Goal: Task Accomplishment & Management: Use online tool/utility

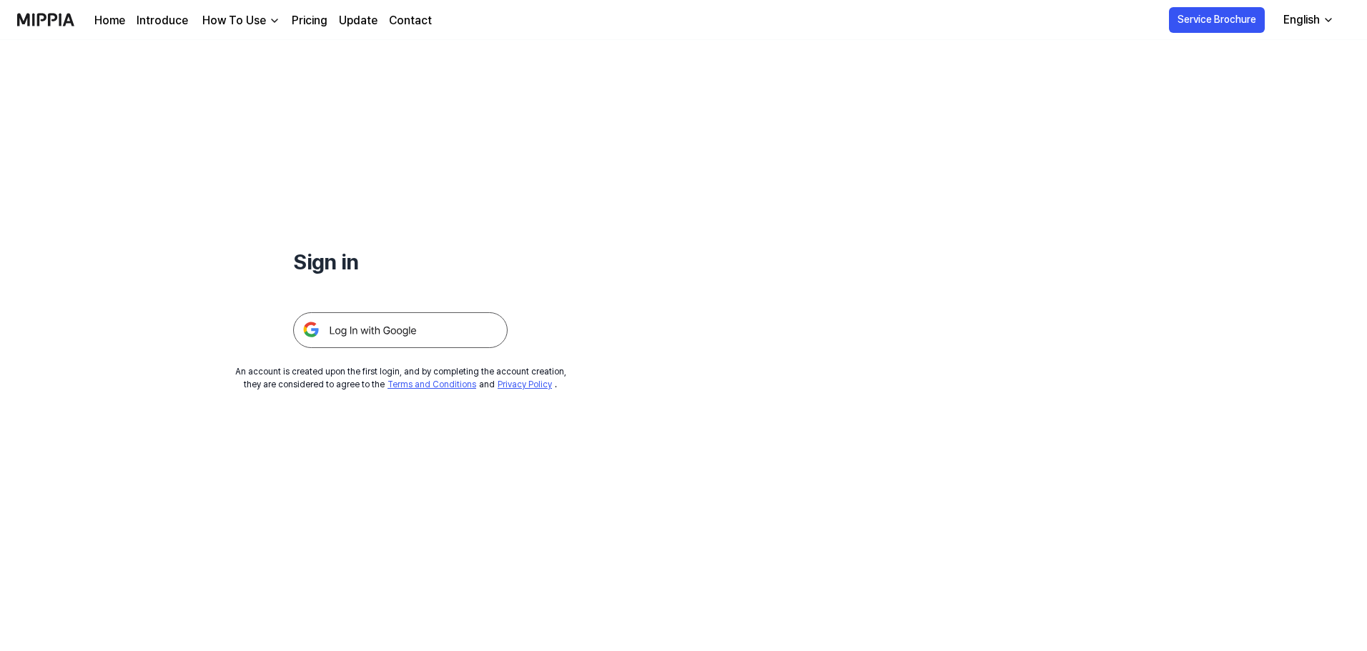
click at [294, 312] on img at bounding box center [400, 330] width 214 height 36
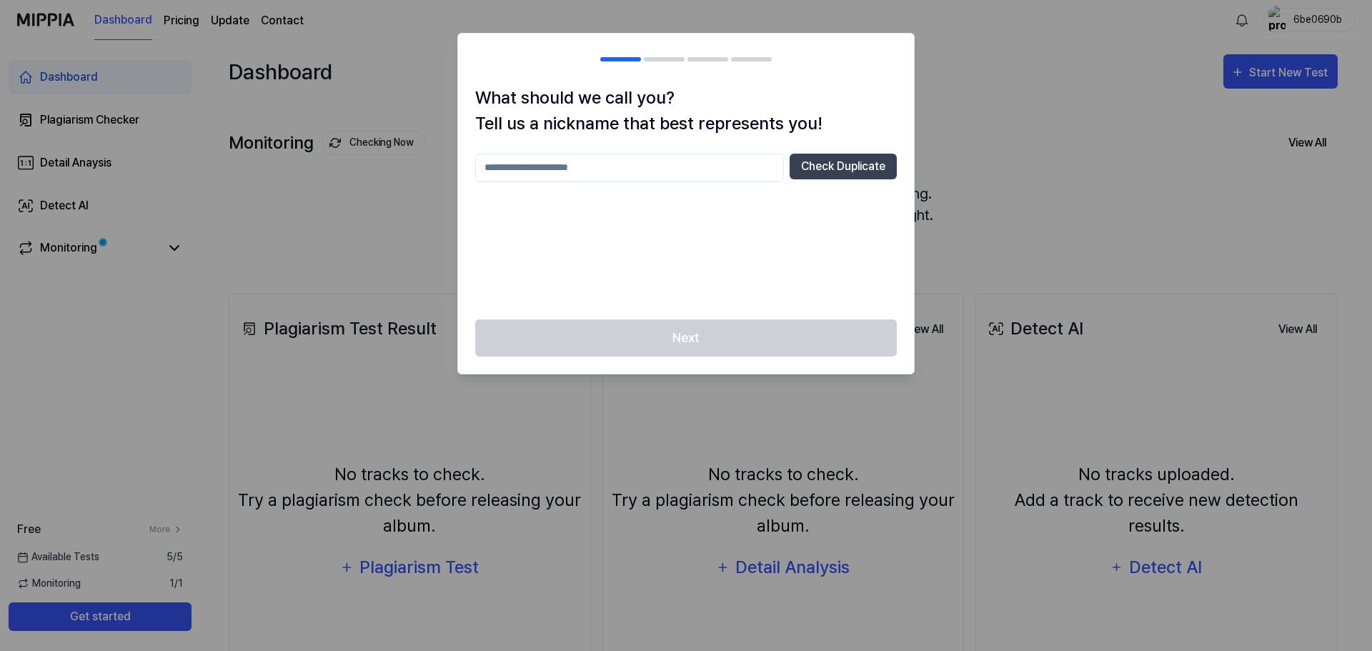
click at [567, 154] on input "text" at bounding box center [629, 168] width 309 height 29
type input "*****"
click at [864, 154] on button "Check Duplicate" at bounding box center [843, 167] width 107 height 26
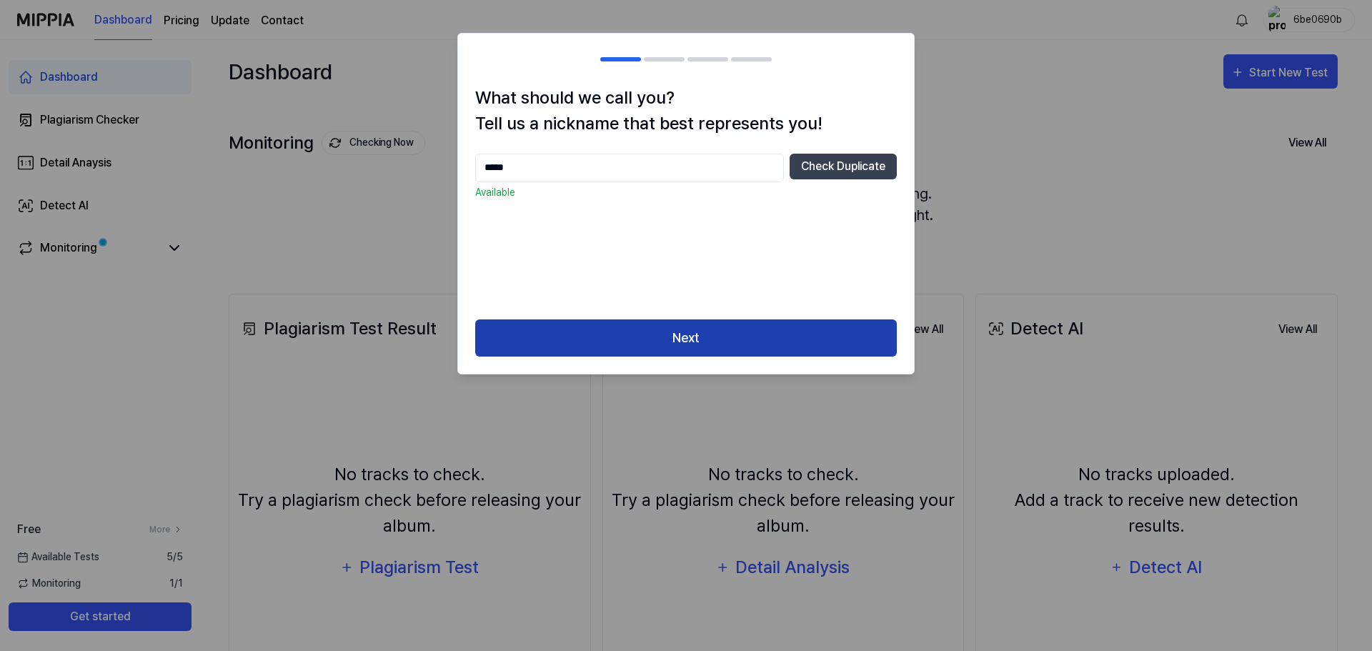
click at [724, 320] on button "Next" at bounding box center [686, 339] width 422 height 38
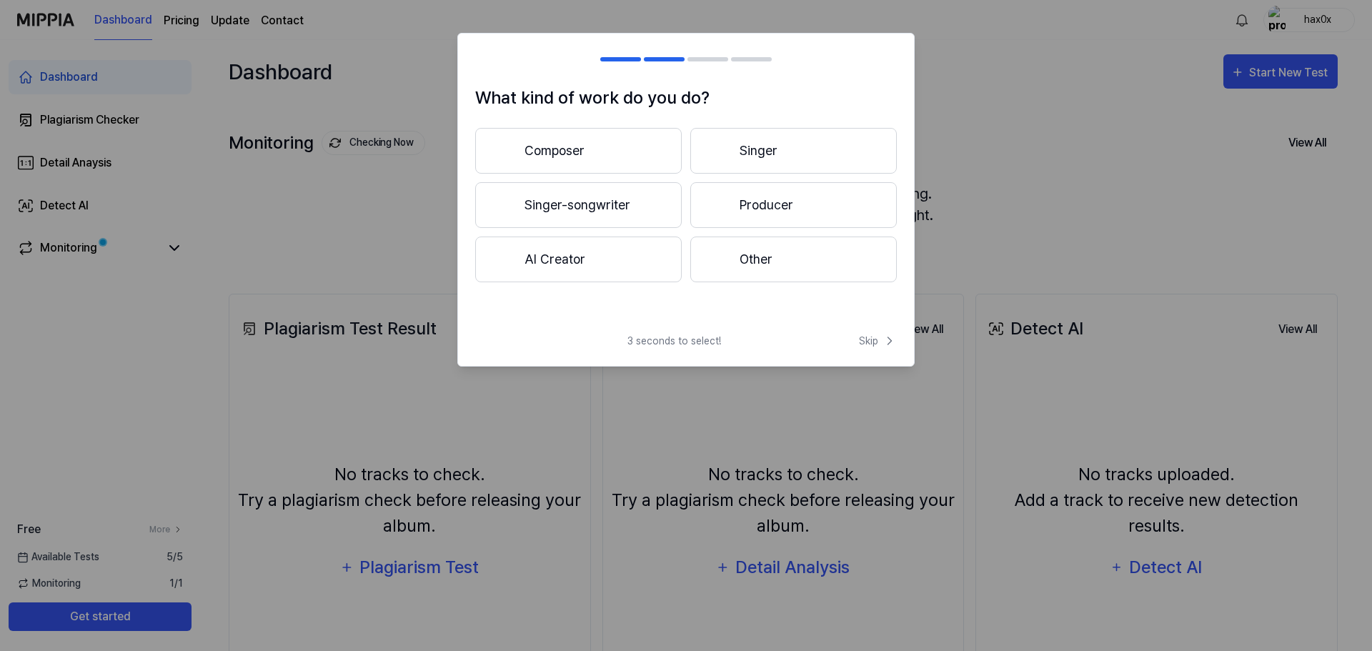
click at [645, 128] on button "Composer" at bounding box center [578, 151] width 207 height 46
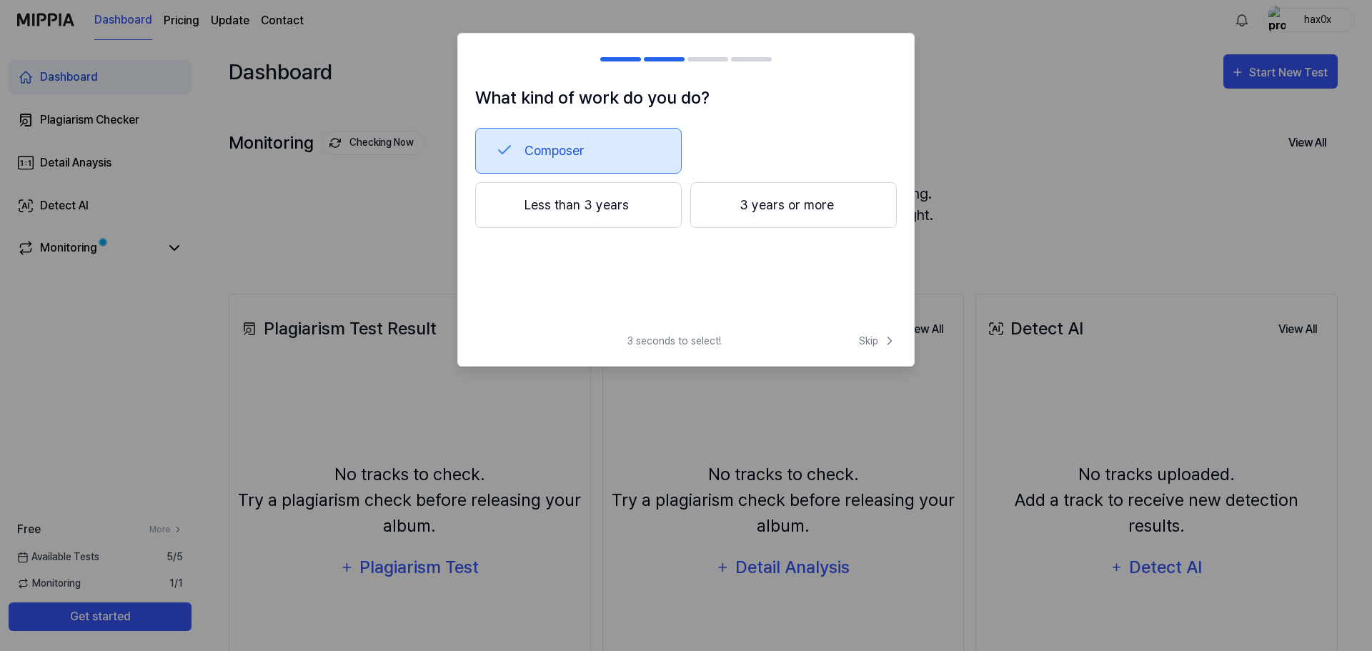
click at [666, 334] on div "3 seconds to select! Skip" at bounding box center [686, 350] width 456 height 32
click at [879, 334] on span "Skip" at bounding box center [878, 341] width 38 height 15
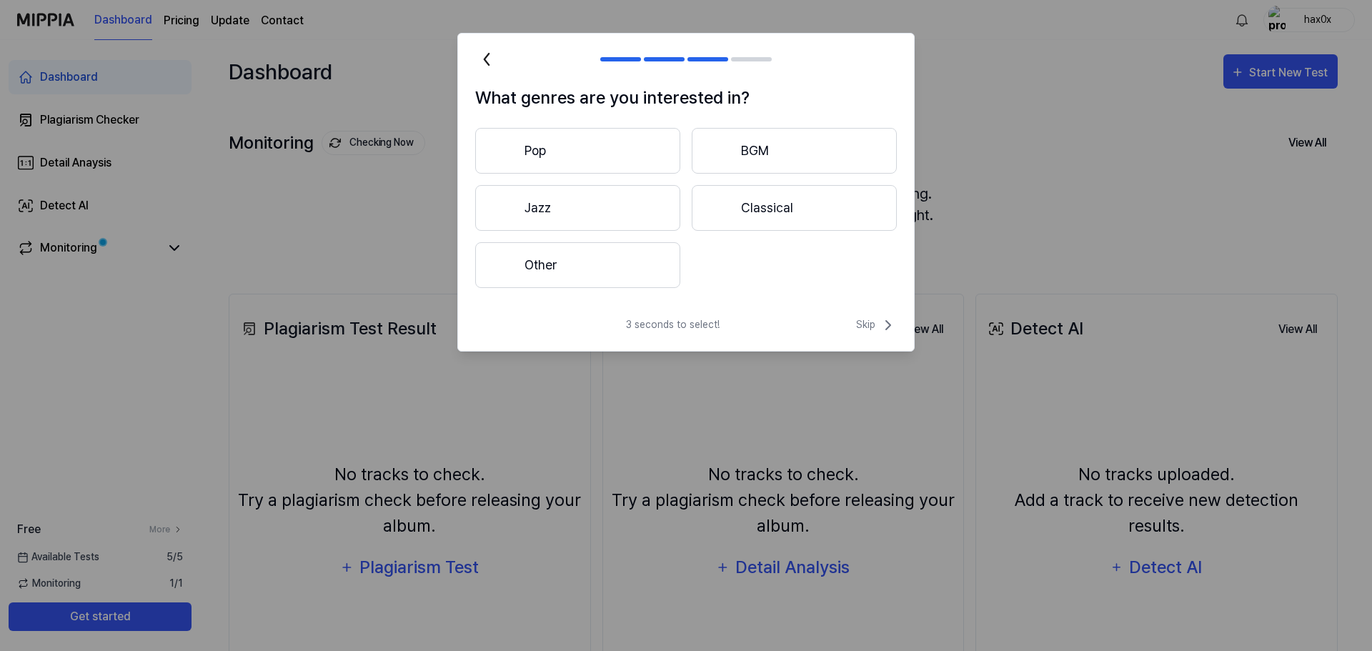
click at [753, 128] on button "BGM" at bounding box center [794, 151] width 205 height 46
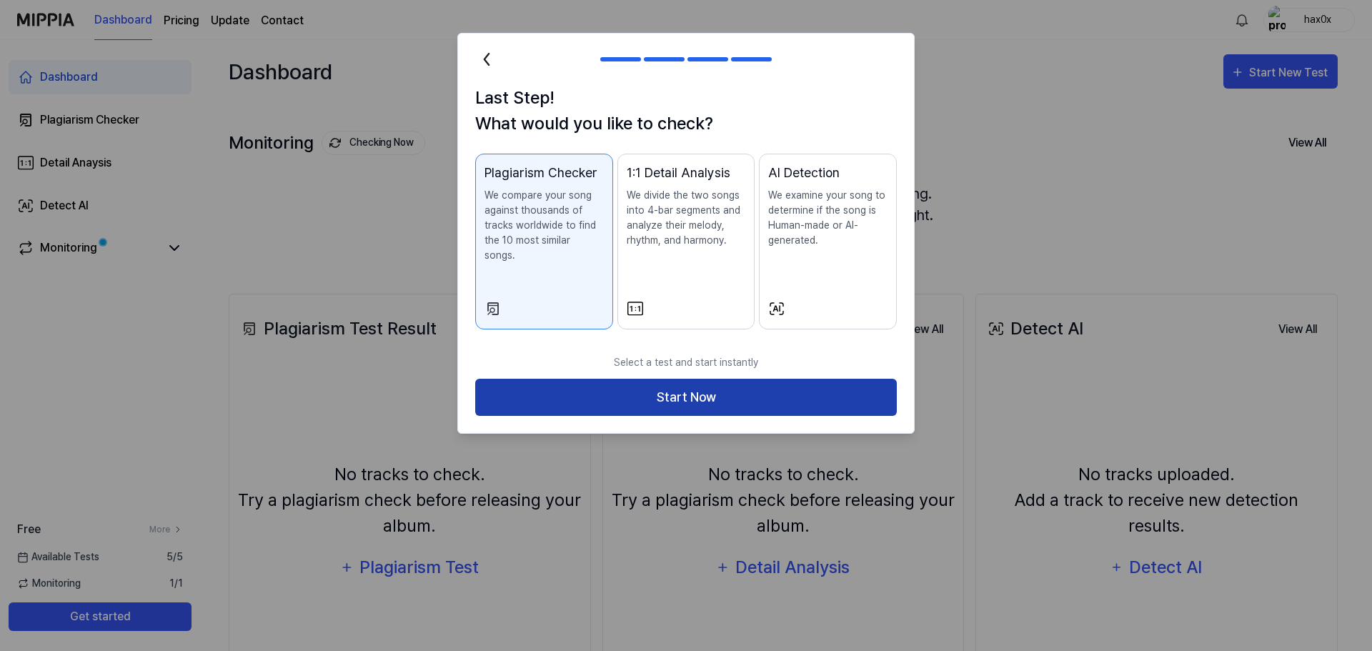
click at [753, 379] on button "Start Now" at bounding box center [686, 398] width 422 height 38
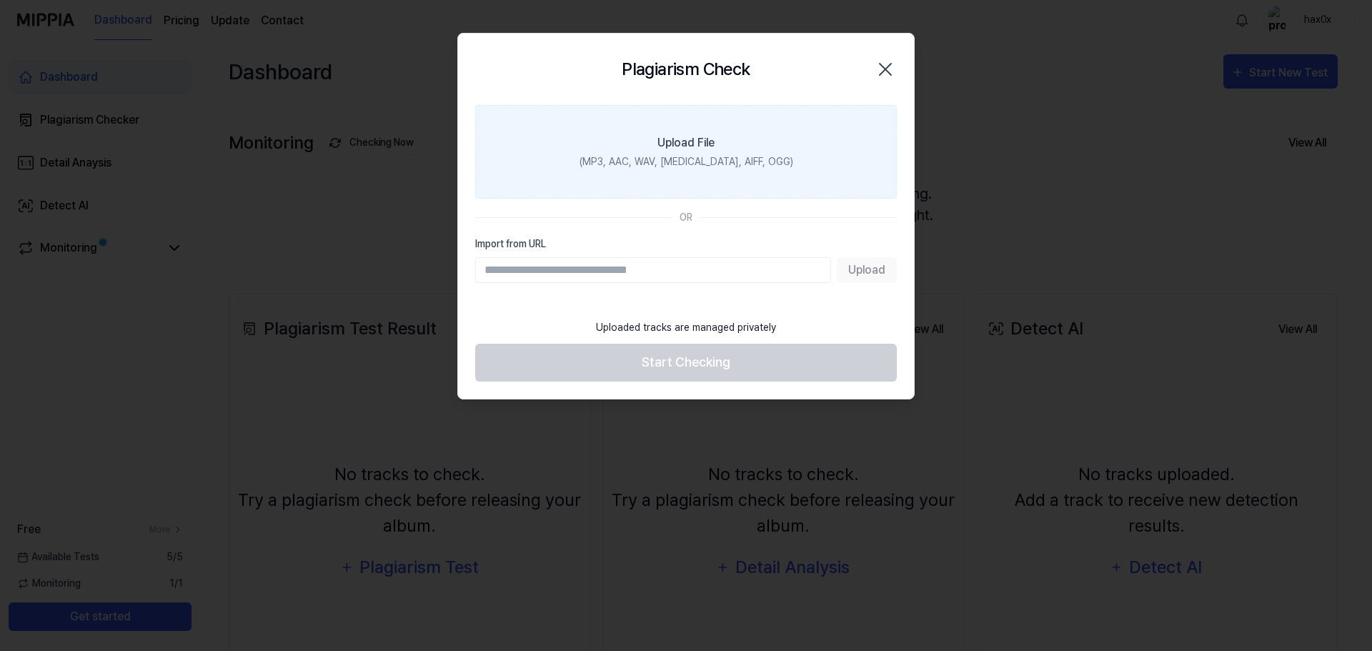
click at [731, 118] on label "Upload File (MP3, AAC, WAV, [MEDICAL_DATA], AIFF, OGG)" at bounding box center [686, 152] width 422 height 94
click at [0, 0] on input "Upload File (MP3, AAC, WAV, [MEDICAL_DATA], AIFF, OGG)" at bounding box center [0, 0] width 0 height 0
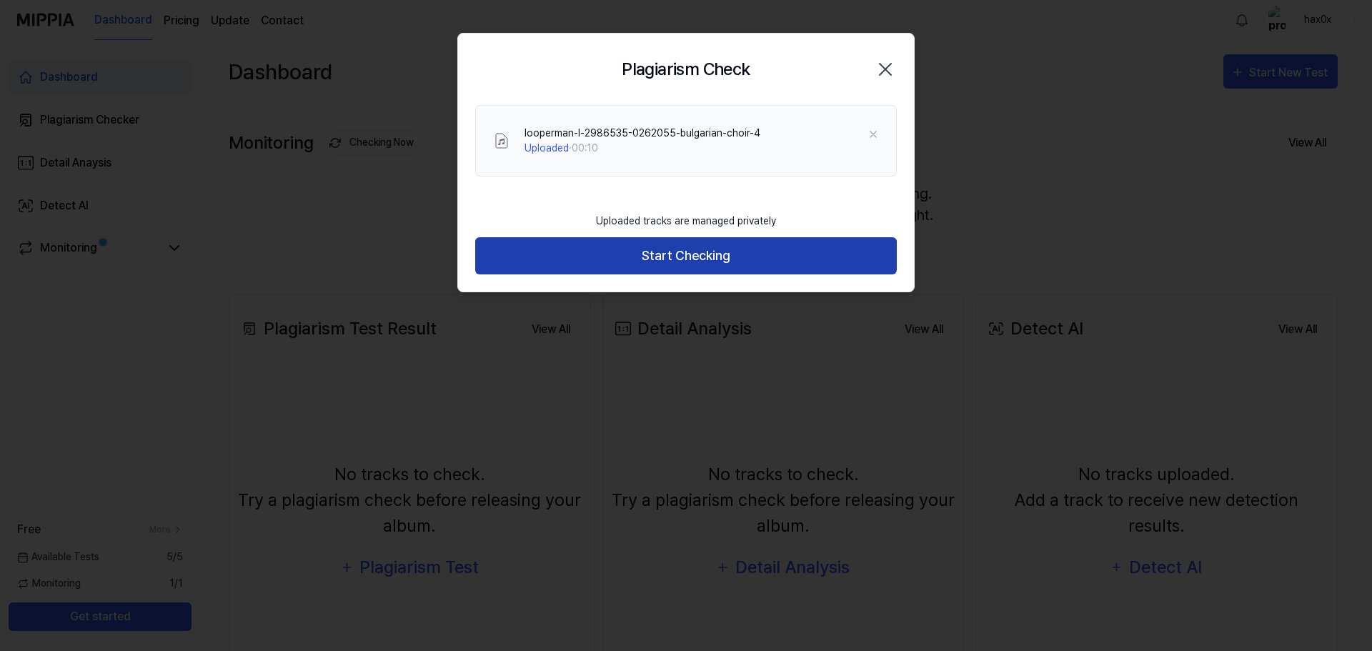
click at [707, 237] on button "Start Checking" at bounding box center [686, 256] width 422 height 38
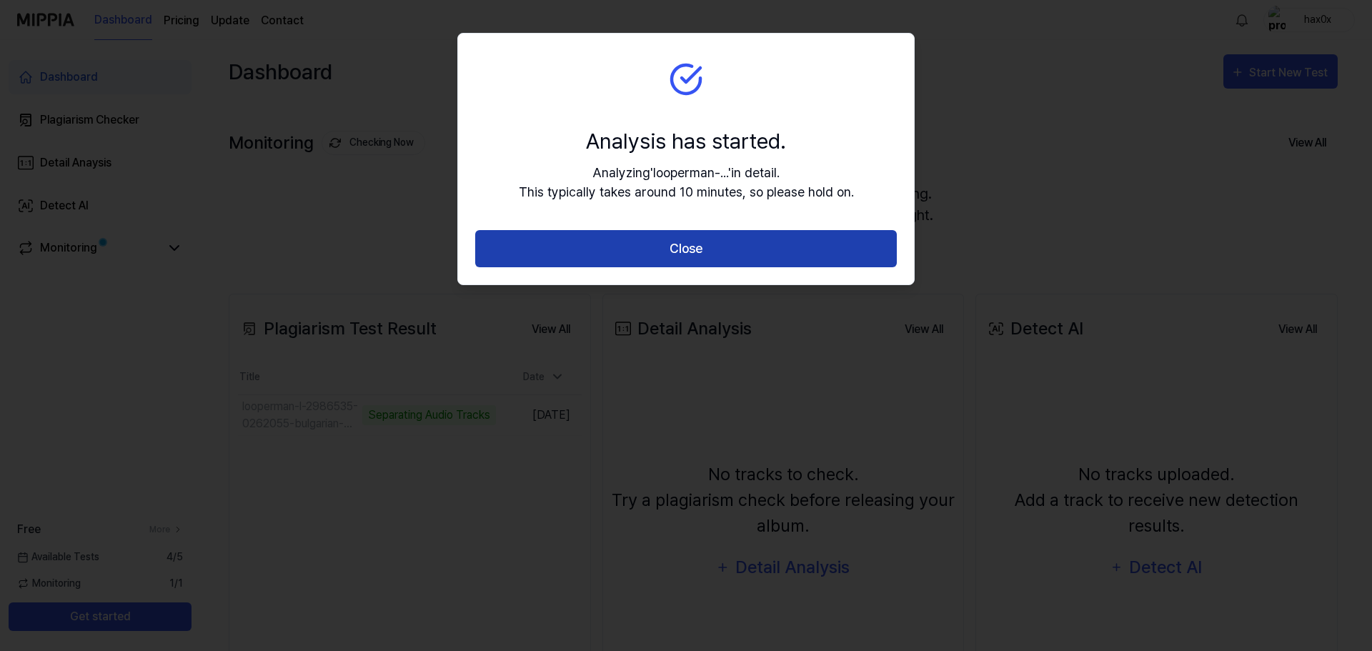
click at [710, 230] on button "Close" at bounding box center [686, 249] width 422 height 38
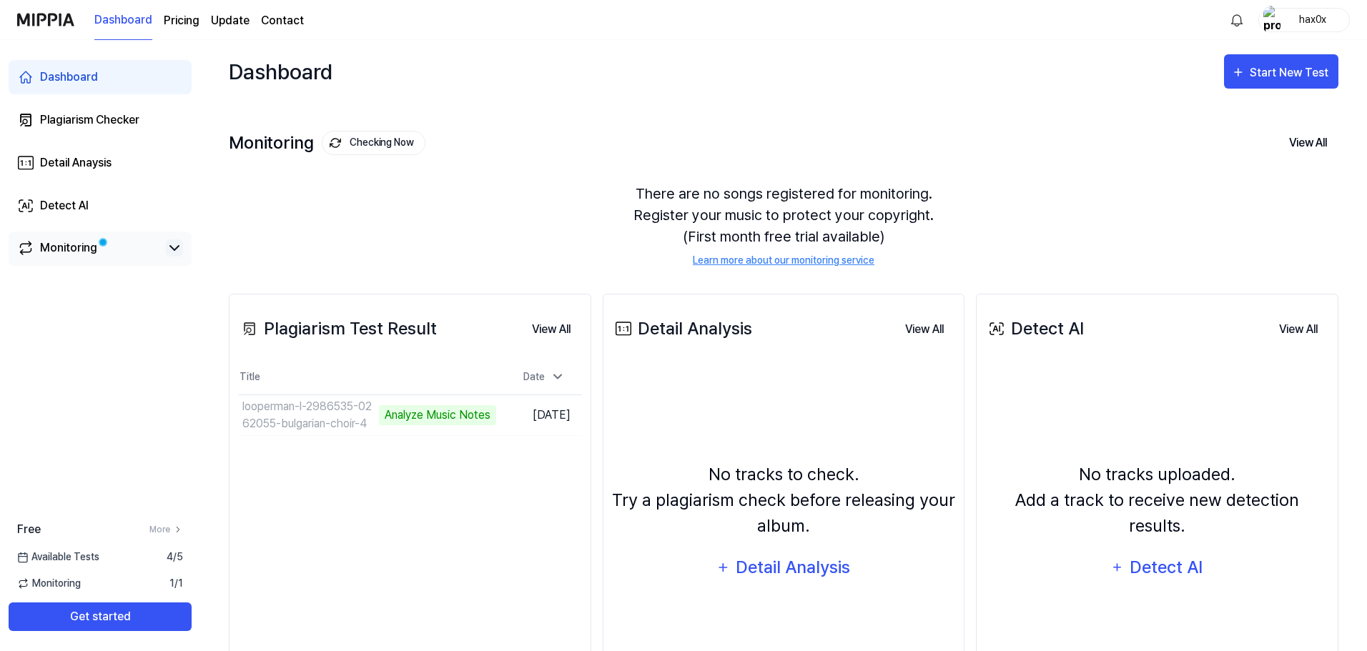
click at [166, 239] on icon at bounding box center [174, 247] width 17 height 17
click at [426, 395] on td "looperman-l-2986535-0262055-bulgarian-choir-4 Analyze Music Notes Go to Results" at bounding box center [367, 415] width 258 height 40
click at [431, 404] on button "Go to Results" at bounding box center [458, 415] width 76 height 23
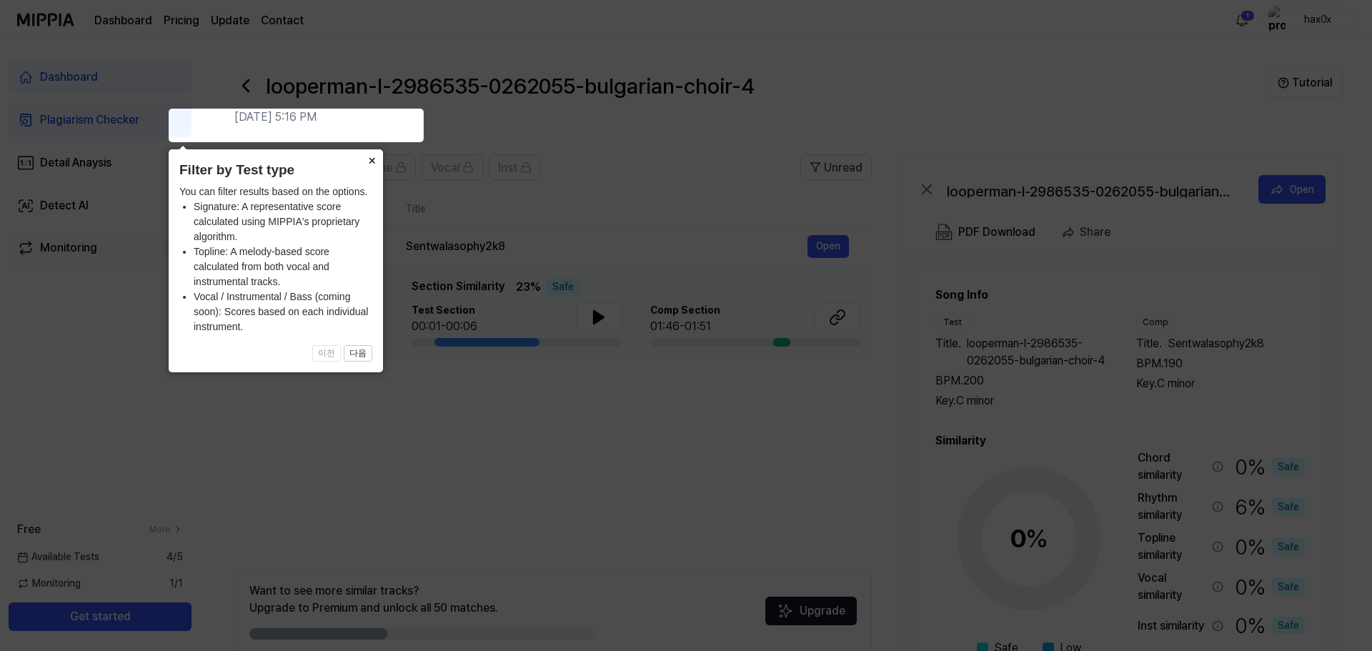
click at [375, 156] on button "×" at bounding box center [371, 159] width 23 height 20
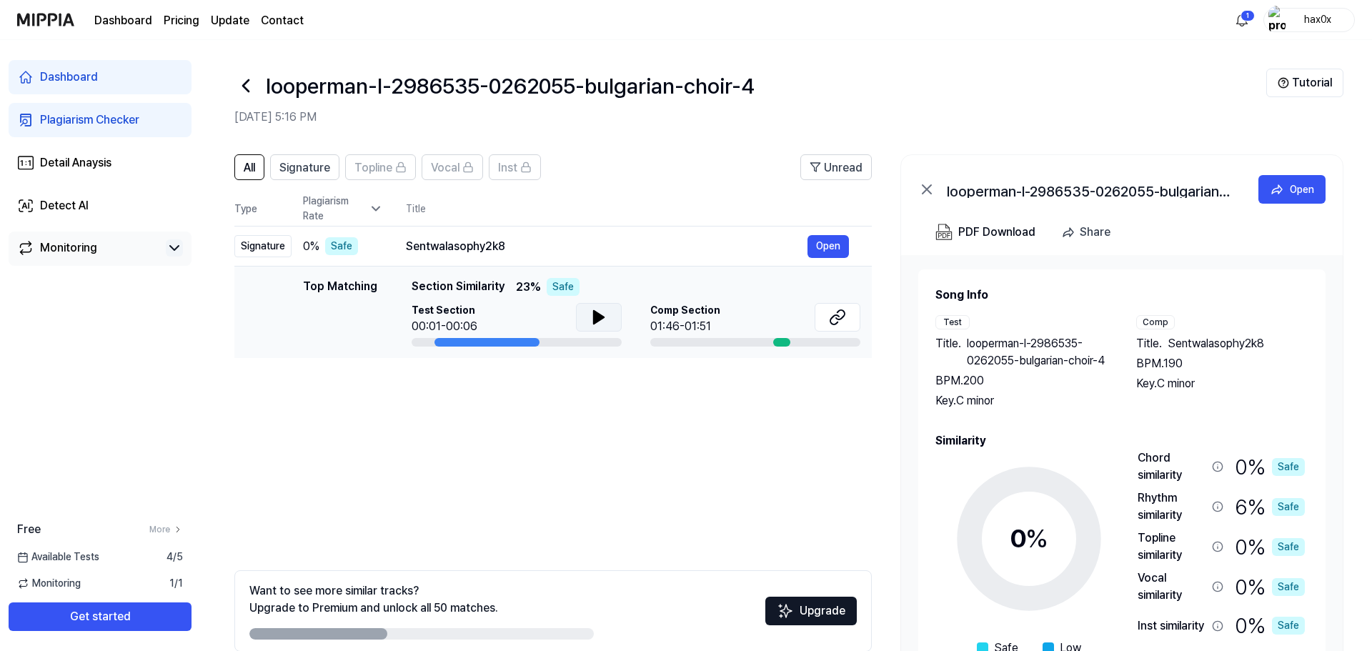
click at [604, 311] on icon at bounding box center [599, 317] width 10 height 13
drag, startPoint x: 1313, startPoint y: 262, endPoint x: 1279, endPoint y: 264, distance: 34.4
click at [1279, 335] on div "Title . Sentwalasophy2k8" at bounding box center [1222, 343] width 172 height 17
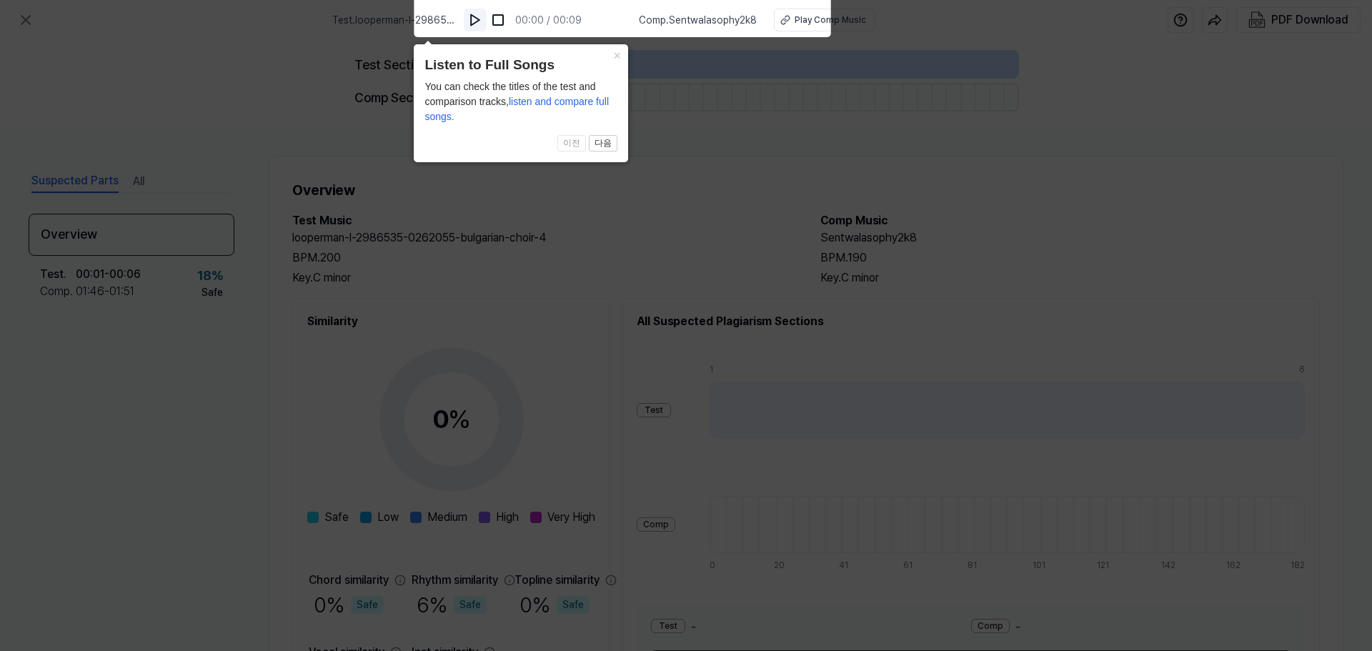
click at [482, 14] on img at bounding box center [475, 20] width 14 height 14
click at [620, 56] on button "×" at bounding box center [616, 54] width 23 height 20
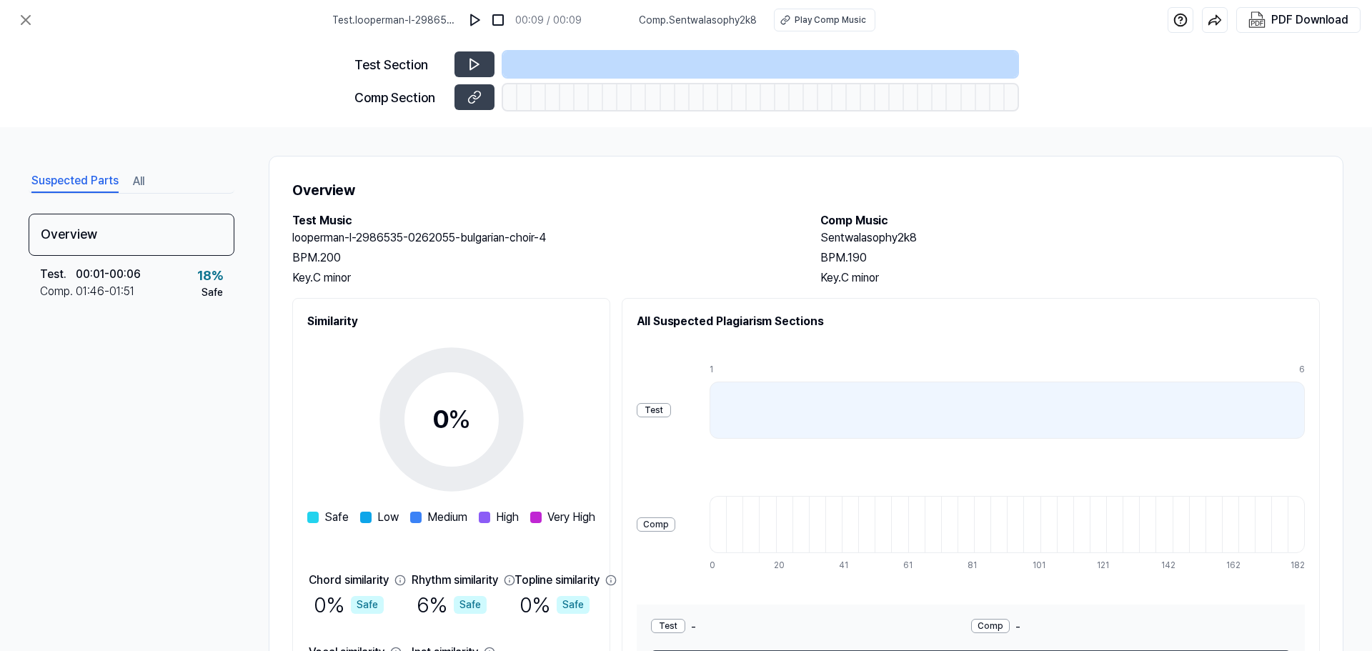
click at [827, 269] on div "Key. C minor" at bounding box center [1071, 277] width 500 height 17
drag, startPoint x: 844, startPoint y: 177, endPoint x: 779, endPoint y: 179, distance: 65.1
click at [779, 212] on div "Test Music looperman-l-2986535-0262055-bulgarian-choir-4 BPM. 200 Key. C minor …" at bounding box center [806, 249] width 1028 height 74
drag, startPoint x: 831, startPoint y: 181, endPoint x: 946, endPoint y: 158, distance: 117.3
click at [946, 158] on div "Overview Test Music looperman-l-2986535-0262055-bulgarian-choir-4 BPM. 200 Key.…" at bounding box center [806, 444] width 1075 height 576
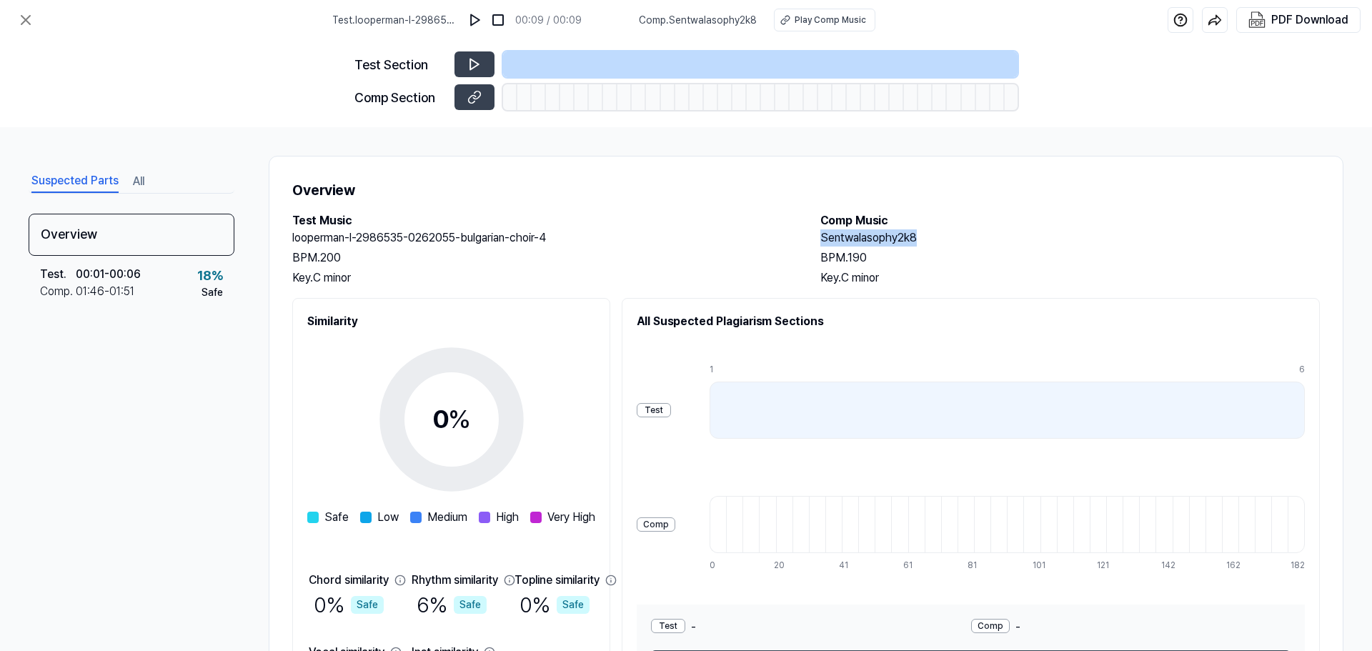
drag, startPoint x: 868, startPoint y: 178, endPoint x: 781, endPoint y: 181, distance: 87.2
click at [781, 212] on div "Test Music looperman-l-2986535-0262055-bulgarian-choir-4 BPM. 200 Key. C minor …" at bounding box center [806, 249] width 1028 height 74
copy h2 "Sentwalasophy2k8"
